Goal: Information Seeking & Learning: Find specific page/section

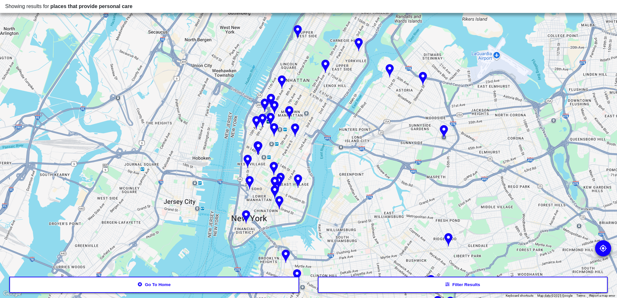
click at [274, 289] on button "Go to home" at bounding box center [154, 285] width 290 height 16
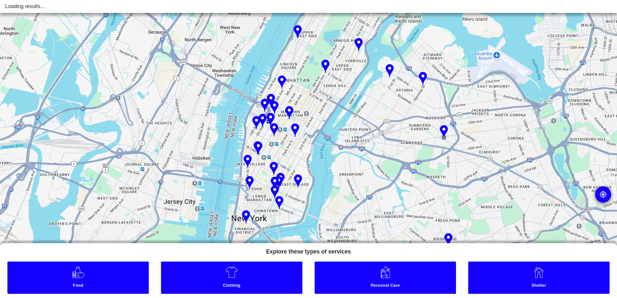
click at [261, 281] on link "Clothing" at bounding box center [231, 278] width 141 height 32
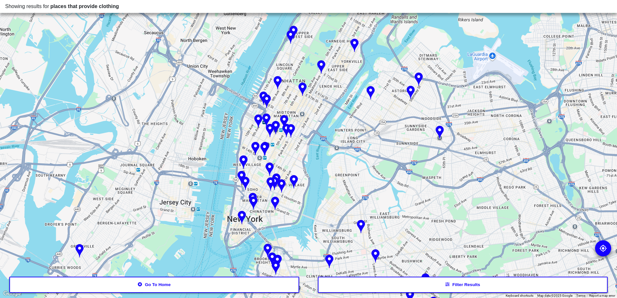
drag, startPoint x: 307, startPoint y: 164, endPoint x: 283, endPoint y: 221, distance: 62.0
click at [283, 221] on div at bounding box center [308, 149] width 617 height 298
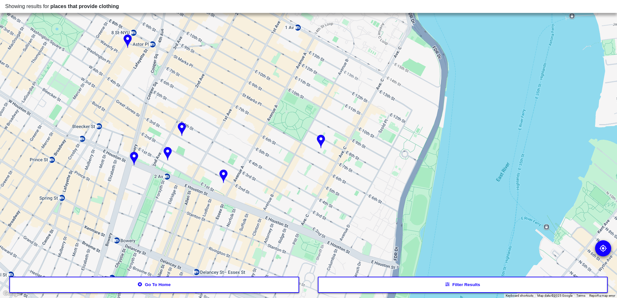
drag, startPoint x: 300, startPoint y: 174, endPoint x: 280, endPoint y: 224, distance: 53.7
click at [280, 224] on div at bounding box center [308, 149] width 617 height 298
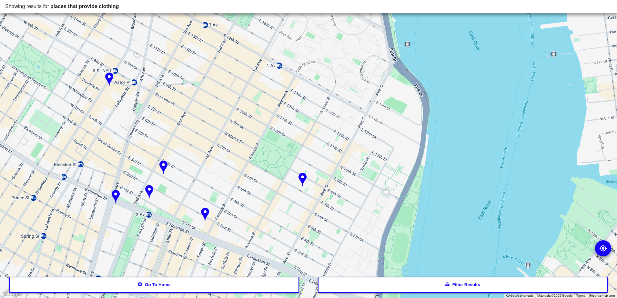
click at [303, 181] on img at bounding box center [303, 180] width 8 height 14
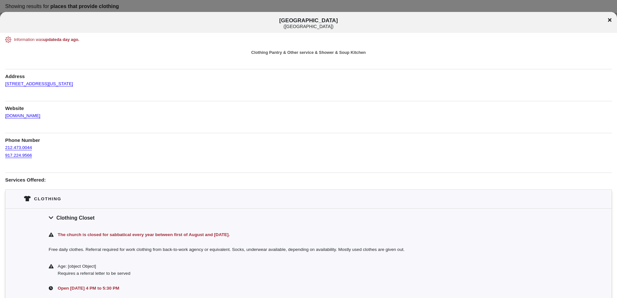
click at [609, 23] on div "[GEOGRAPHIC_DATA] ( [GEOGRAPHIC_DATA] )" at bounding box center [308, 23] width 617 height 12
click at [610, 21] on icon at bounding box center [610, 19] width 4 height 5
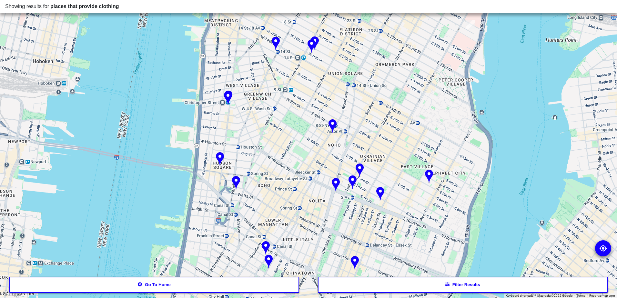
drag, startPoint x: 451, startPoint y: 93, endPoint x: 414, endPoint y: 162, distance: 78.0
click at [414, 162] on div at bounding box center [308, 149] width 617 height 298
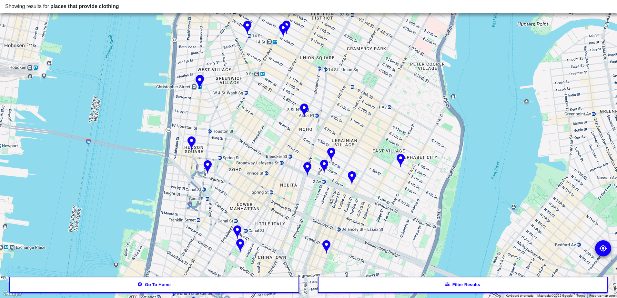
drag, startPoint x: 359, startPoint y: 134, endPoint x: 355, endPoint y: 123, distance: 11.8
click at [355, 123] on div at bounding box center [308, 149] width 617 height 298
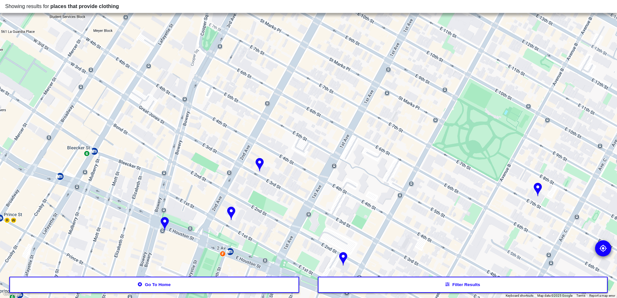
click at [309, 101] on div at bounding box center [308, 149] width 617 height 298
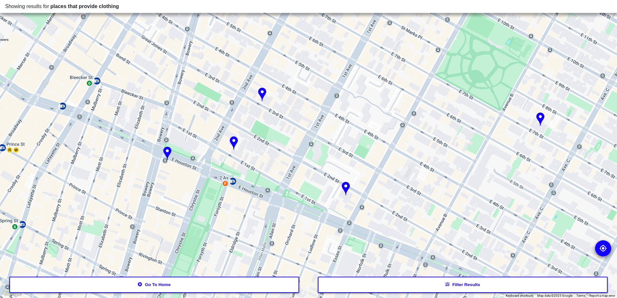
drag, startPoint x: 309, startPoint y: 159, endPoint x: 313, endPoint y: 80, distance: 79.5
click at [313, 80] on div at bounding box center [308, 149] width 617 height 298
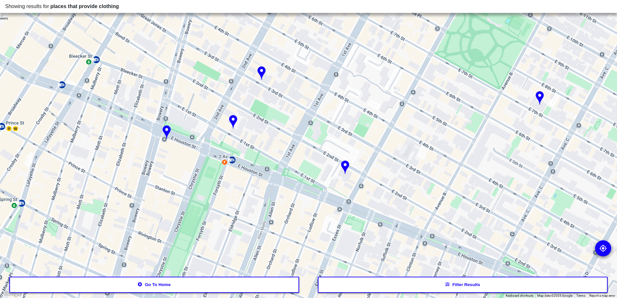
click at [346, 164] on img at bounding box center [345, 168] width 8 height 14
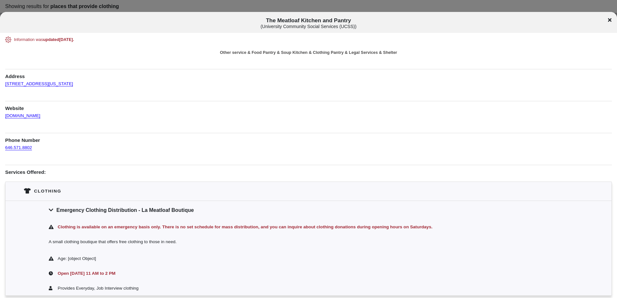
click at [610, 19] on icon at bounding box center [610, 20] width 4 height 4
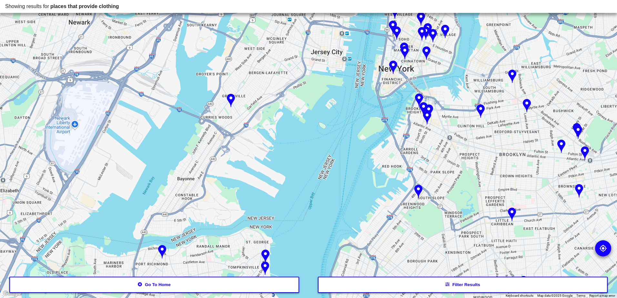
drag, startPoint x: 190, startPoint y: 201, endPoint x: 244, endPoint y: 87, distance: 125.9
click at [244, 87] on div at bounding box center [308, 149] width 617 height 298
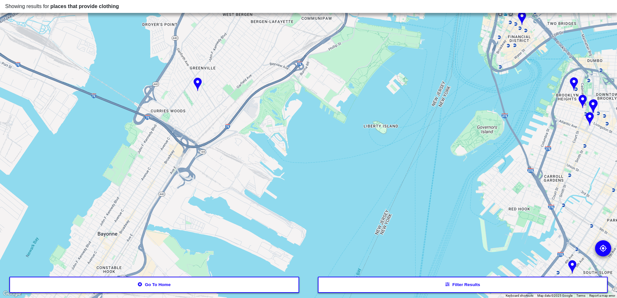
drag, startPoint x: 284, startPoint y: 99, endPoint x: 229, endPoint y: 182, distance: 99.5
click at [229, 182] on div at bounding box center [308, 149] width 617 height 298
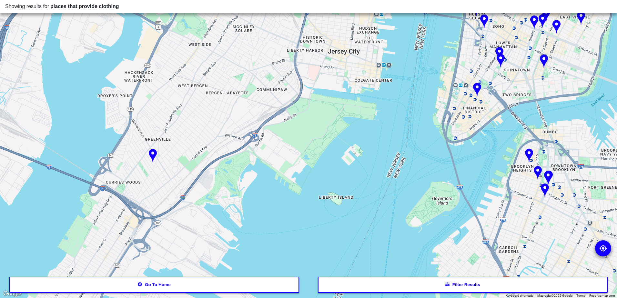
click at [153, 157] on img at bounding box center [153, 156] width 8 height 14
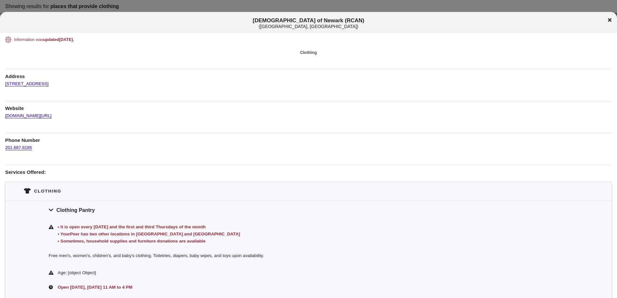
click at [613, 21] on div "[DEMOGRAPHIC_DATA] of Newark (RCAN) ( [GEOGRAPHIC_DATA], [GEOGRAPHIC_DATA] )" at bounding box center [308, 23] width 617 height 12
click at [608, 20] on icon at bounding box center [610, 19] width 4 height 5
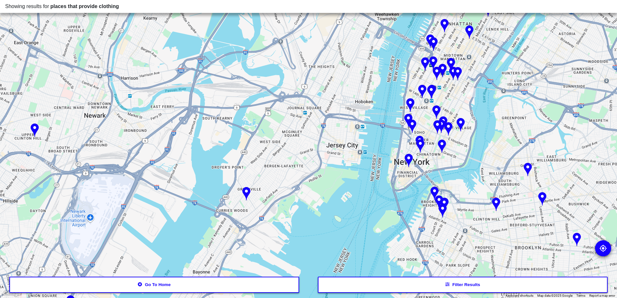
drag, startPoint x: 481, startPoint y: 76, endPoint x: 371, endPoint y: 185, distance: 154.7
click at [371, 185] on div at bounding box center [308, 149] width 617 height 298
